Goal: Check status: Check status

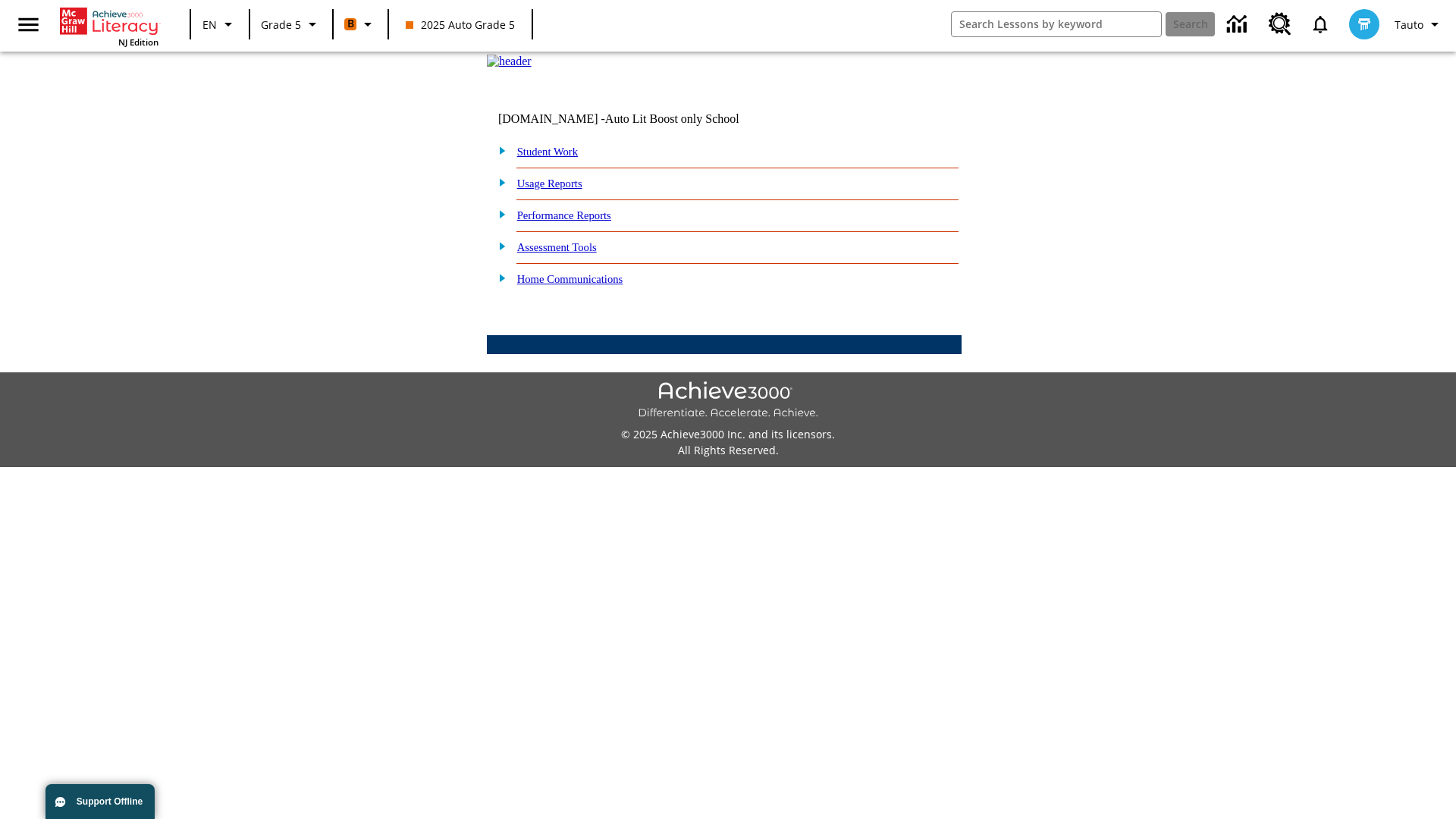
click at [557, 158] on link "Student Work" at bounding box center [548, 152] width 61 height 12
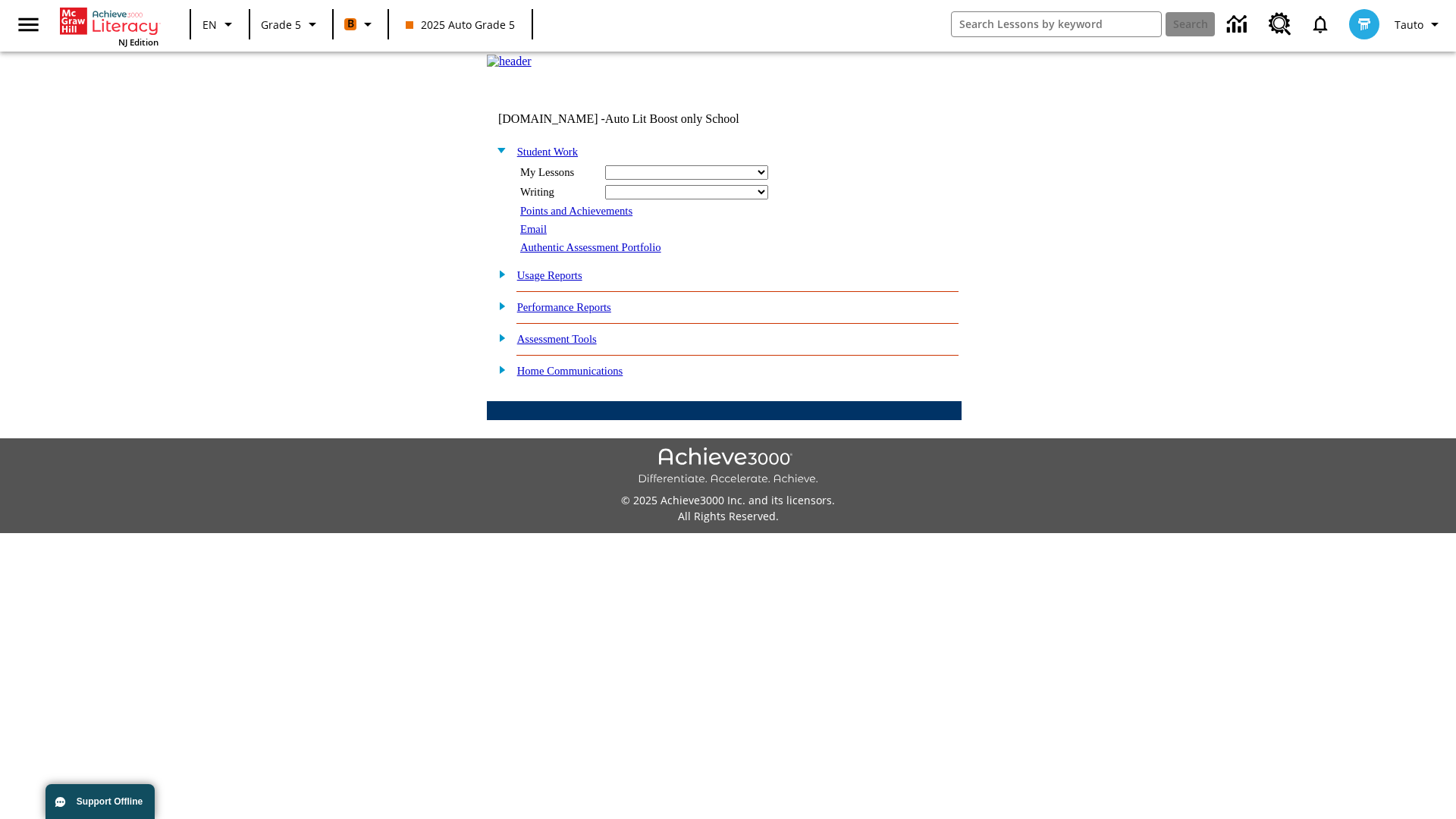
select select "/options/reports/?report_id=12&atype=21&section=2"
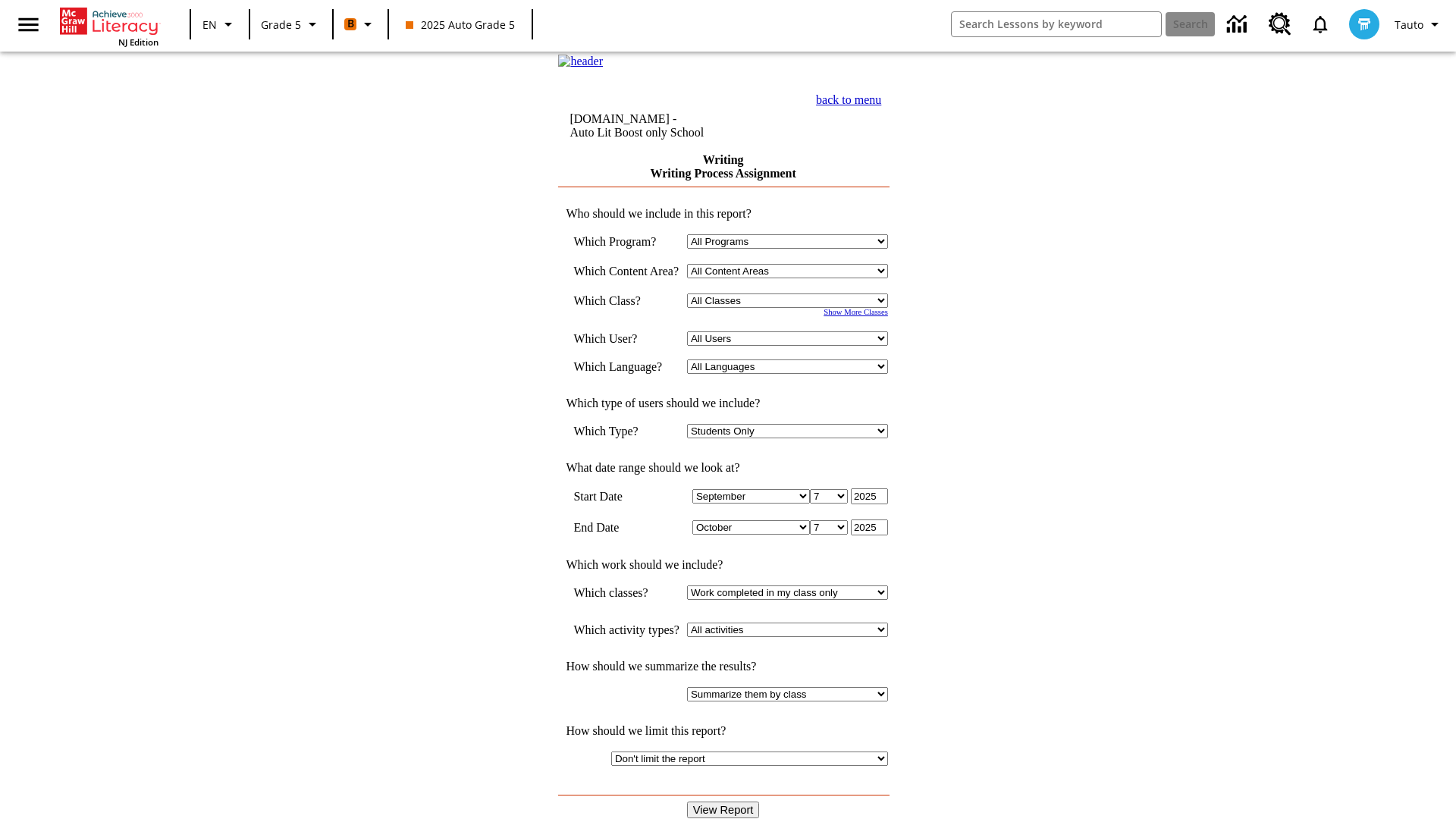
select select "11133131"
